Goal: Task Accomplishment & Management: Use online tool/utility

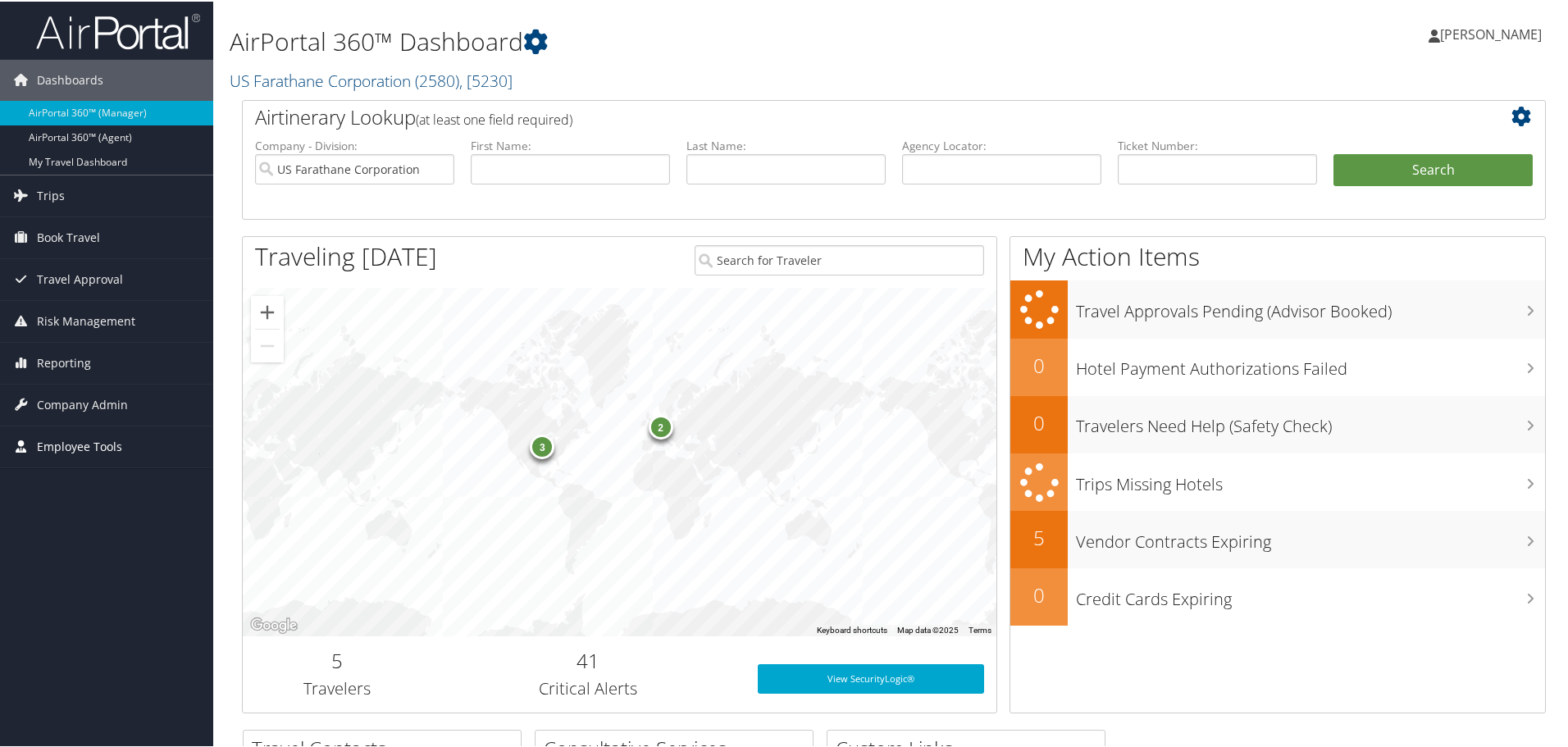
click at [77, 451] on span "Employee Tools" at bounding box center [80, 445] width 85 height 41
click at [60, 354] on span "Reporting" at bounding box center [64, 362] width 54 height 41
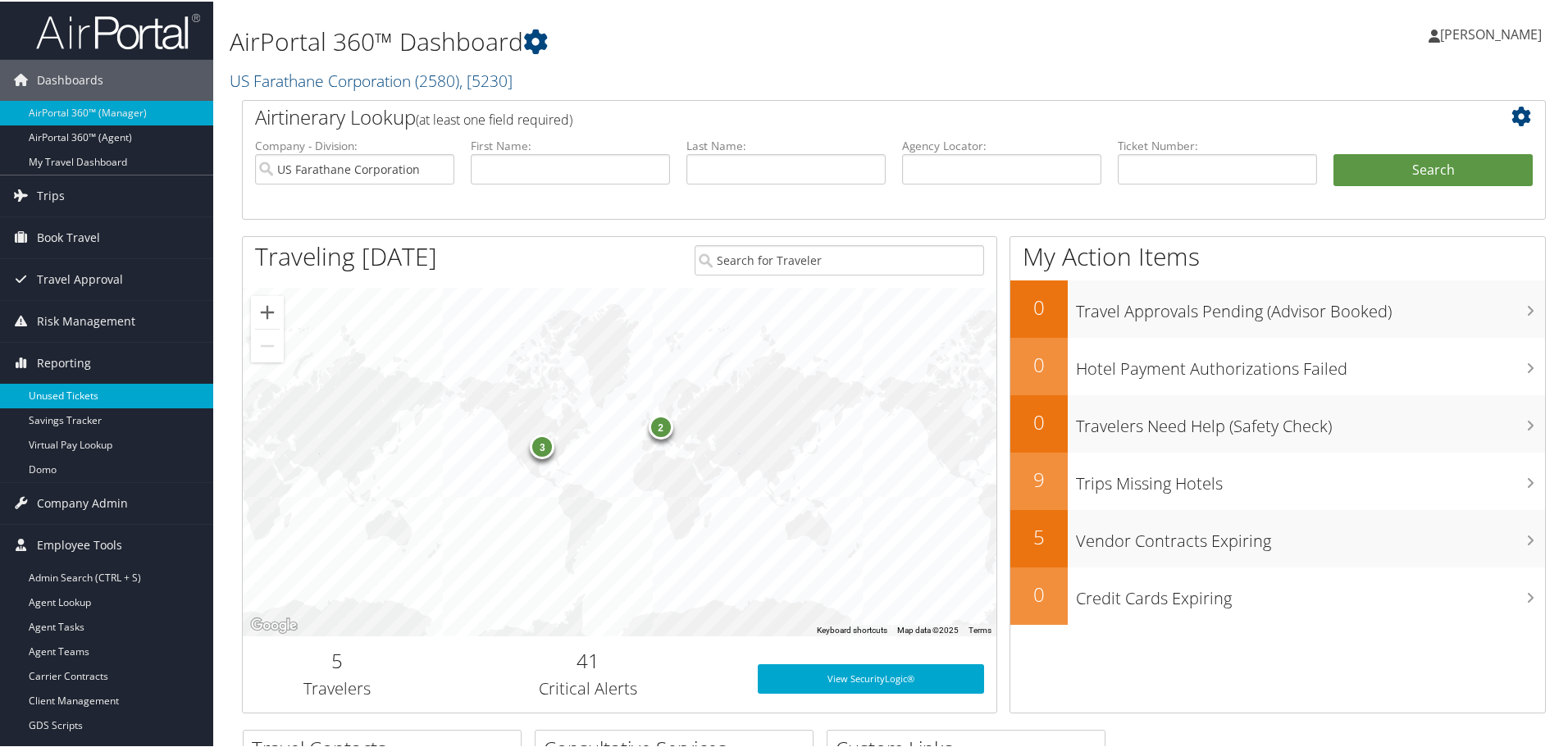
click at [67, 386] on link "Unused Tickets" at bounding box center [106, 395] width 213 height 25
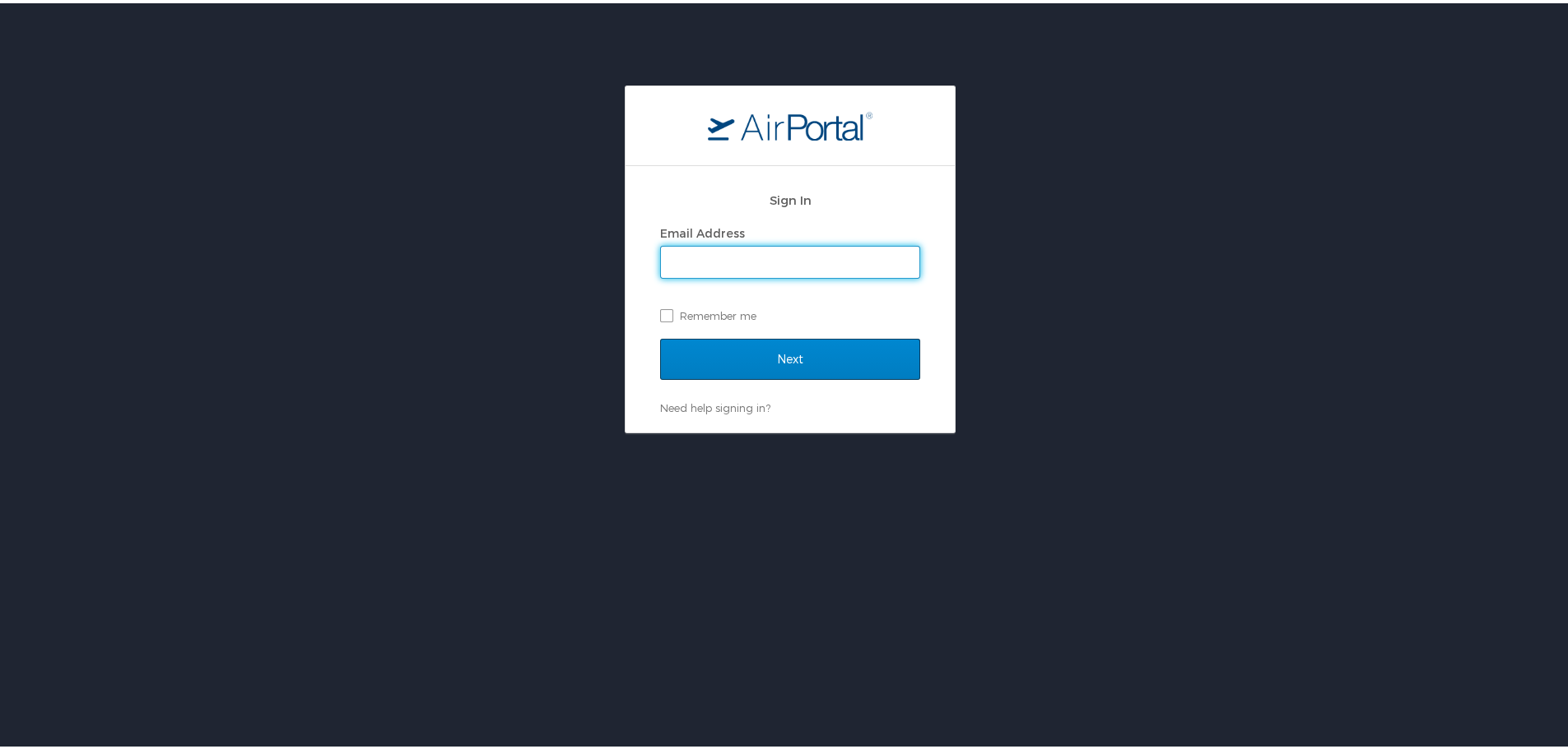
type input "cmares@hmhf.com"
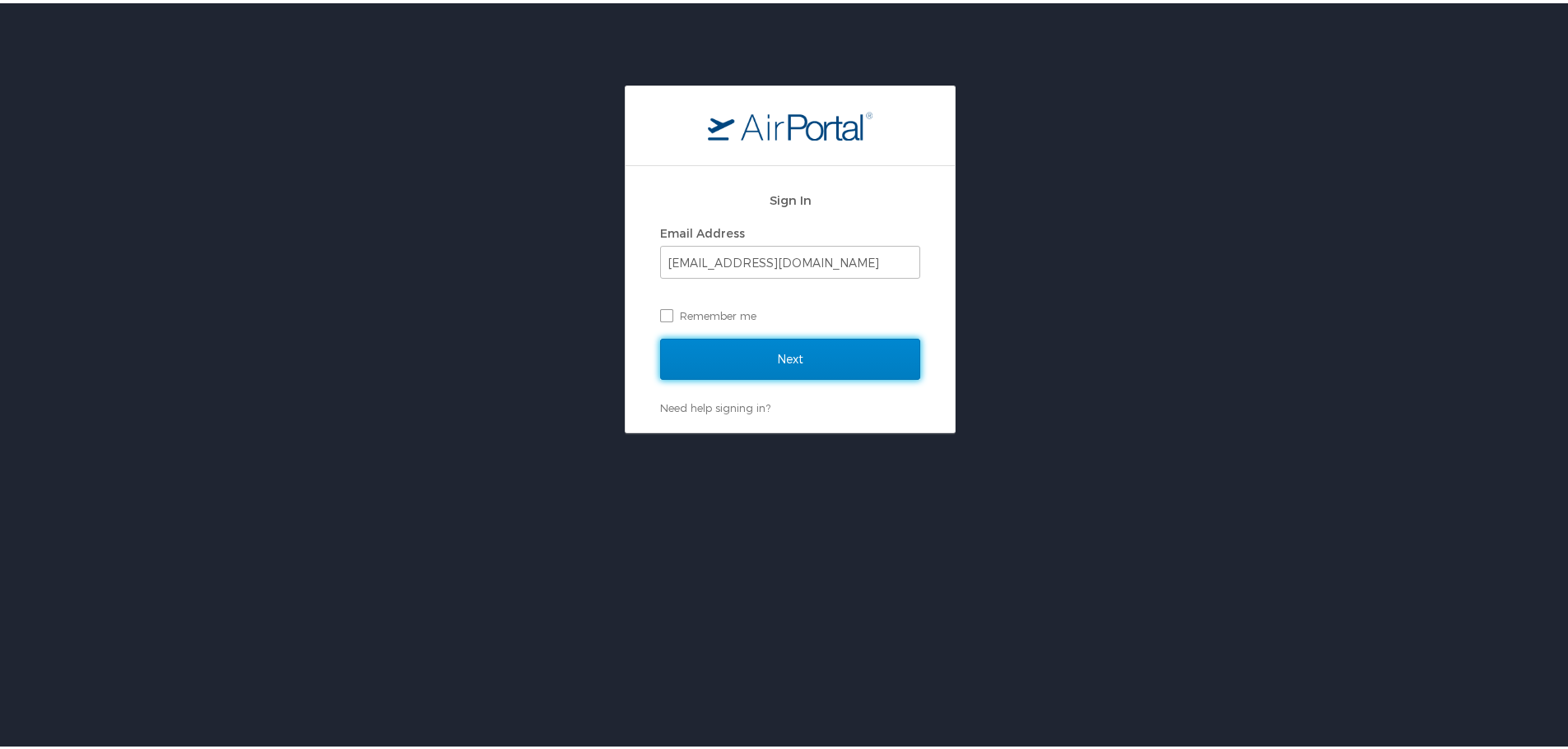
click at [814, 355] on input "Next" at bounding box center [789, 356] width 260 height 41
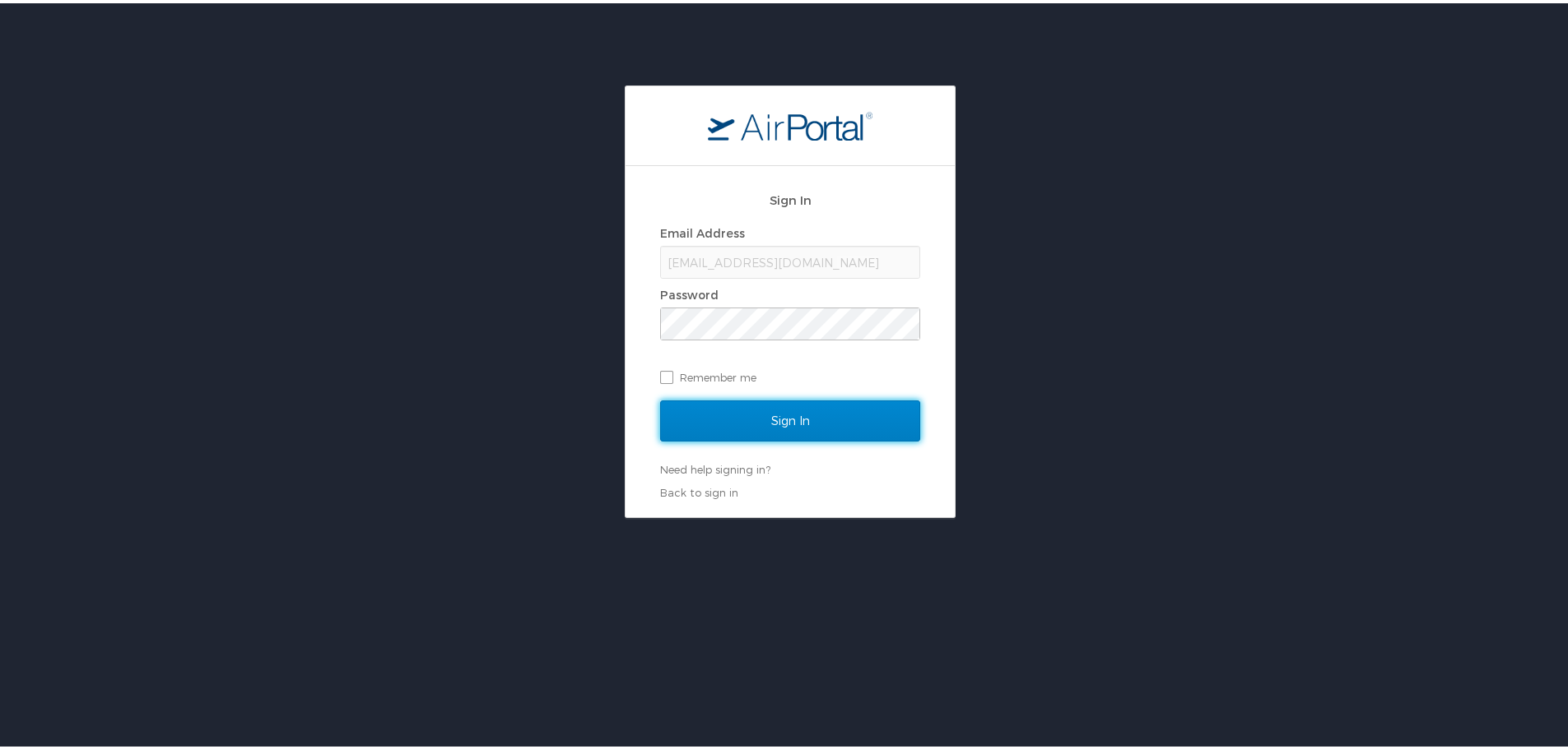
click at [785, 412] on input "Sign In" at bounding box center [789, 417] width 260 height 41
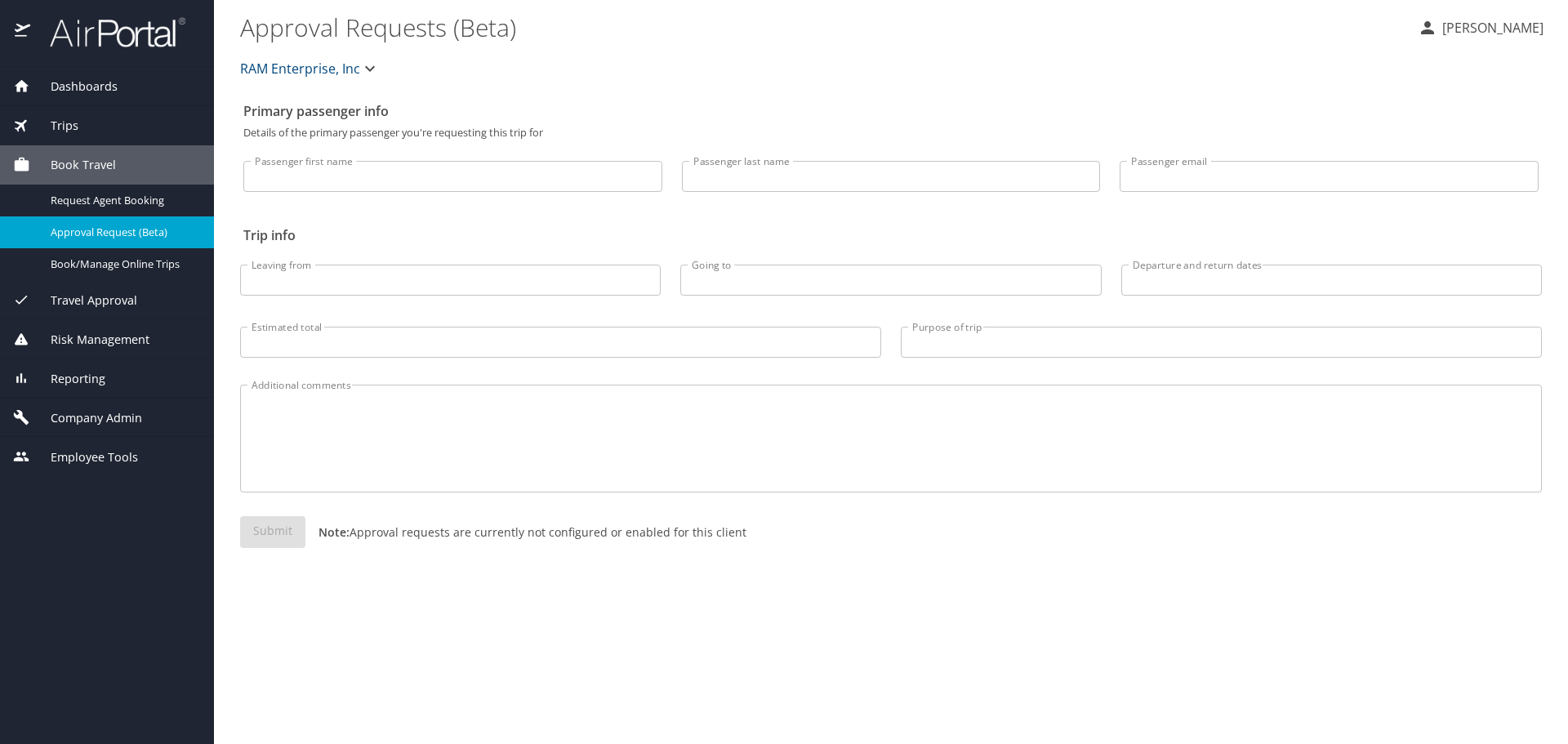
click at [115, 382] on div "Reporting" at bounding box center [107, 379] width 188 height 18
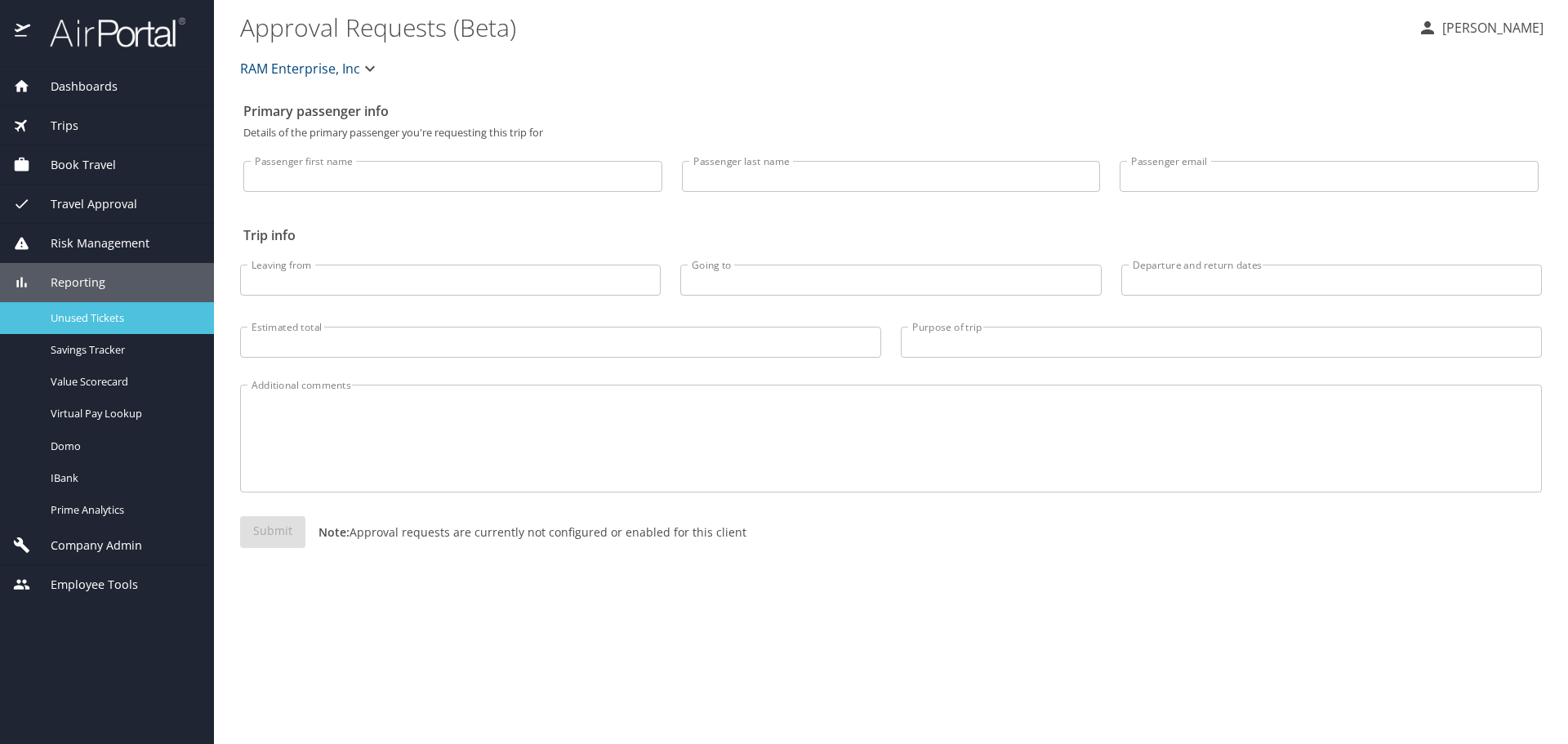
click at [109, 325] on span "Unused Tickets" at bounding box center [123, 318] width 144 height 15
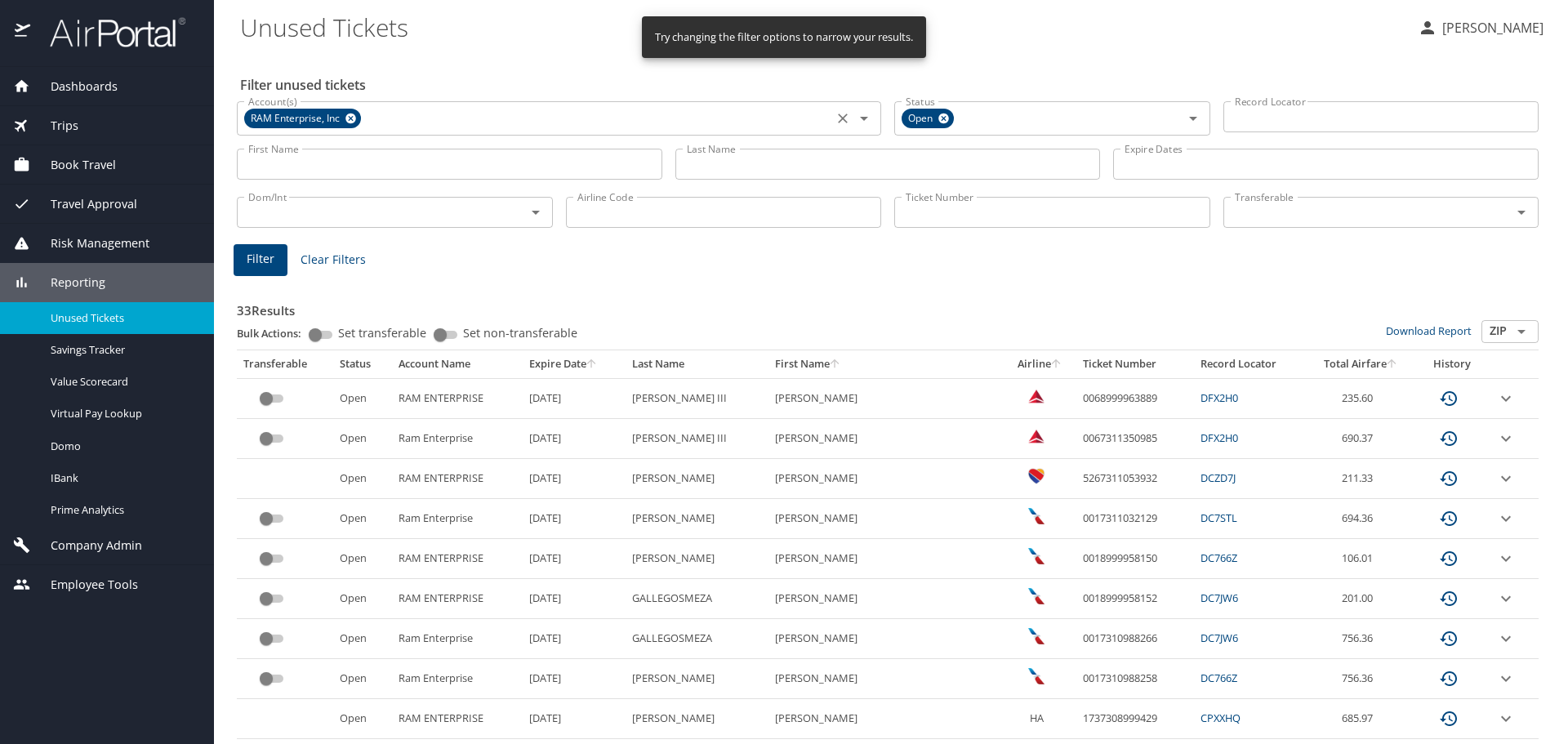
click at [355, 117] on icon at bounding box center [351, 118] width 10 height 10
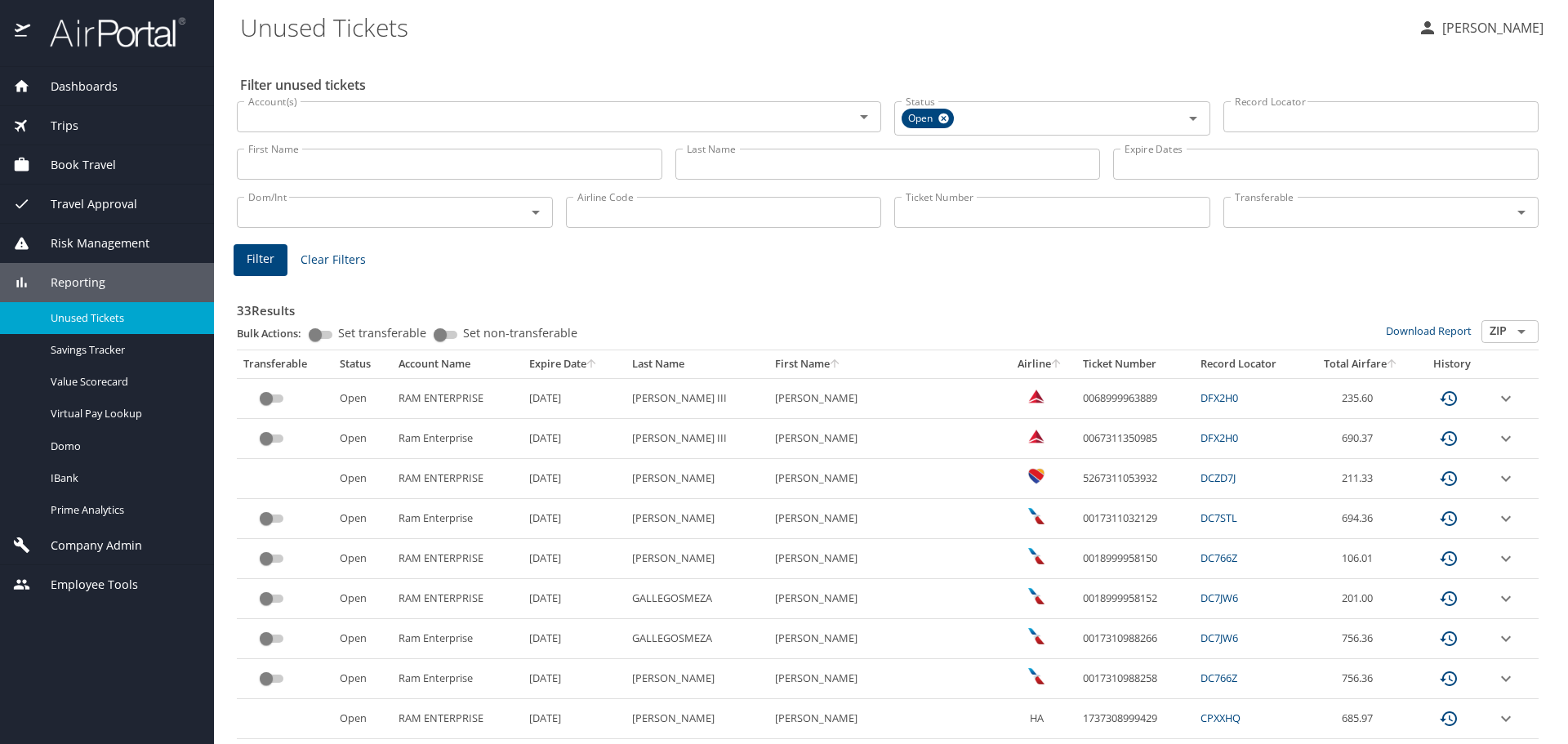
click at [933, 168] on input "Last Name" at bounding box center [888, 164] width 425 height 31
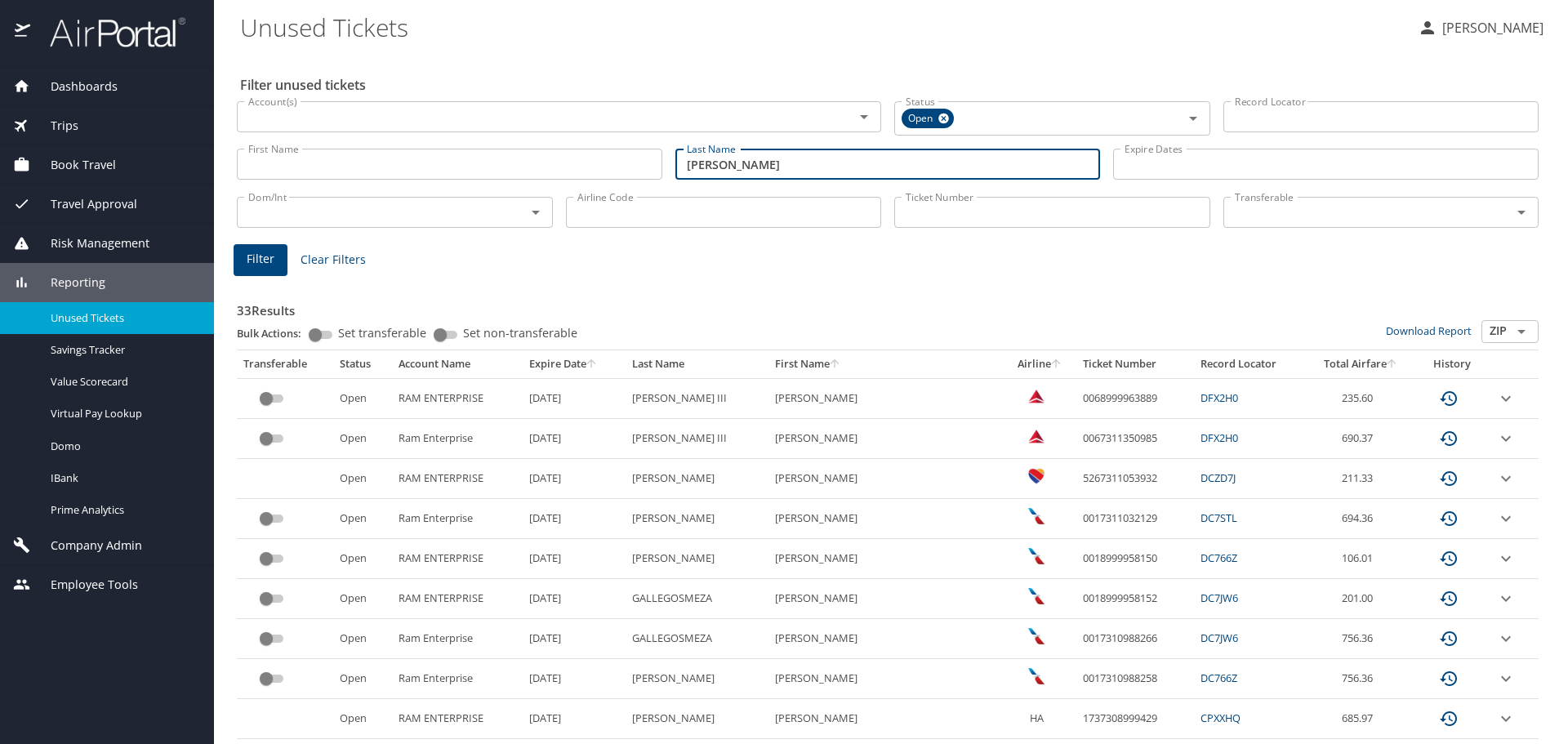
type input "vamvounis"
click at [285, 256] on button "Filter" at bounding box center [260, 260] width 54 height 32
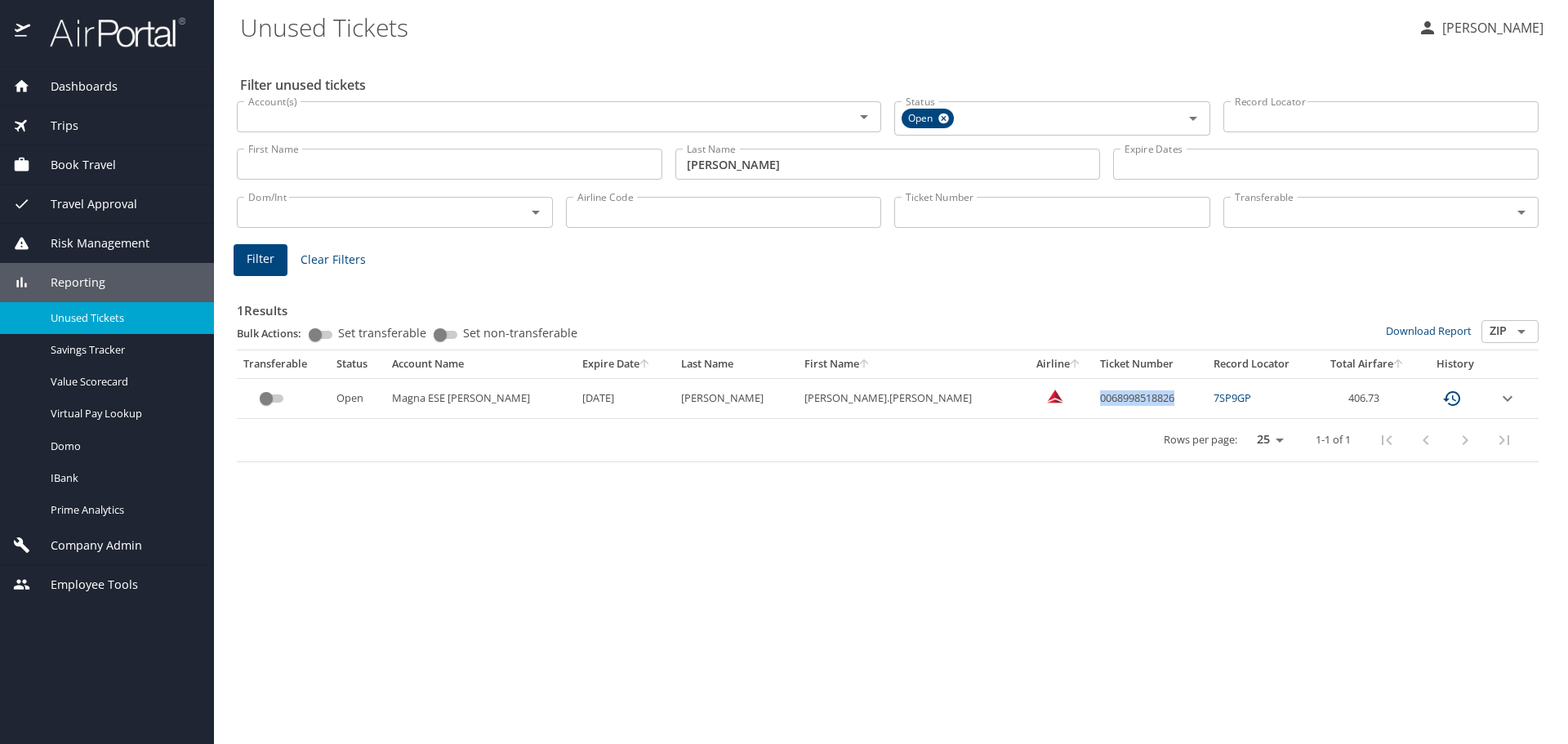
drag, startPoint x: 1023, startPoint y: 397, endPoint x: 1099, endPoint y: 406, distance: 76.5
click at [1099, 406] on td "0068998518826" at bounding box center [1150, 398] width 113 height 40
copy td "0068998518826"
